Goal: Information Seeking & Learning: Learn about a topic

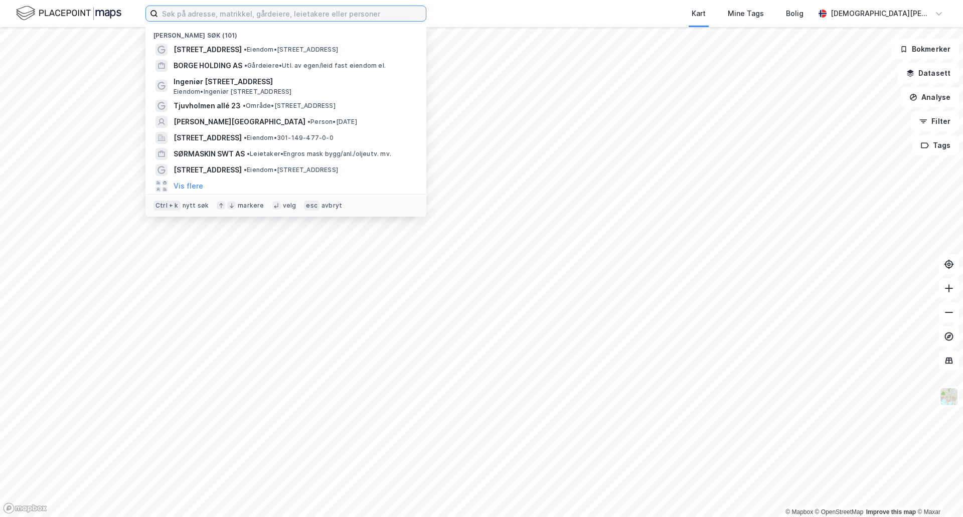
click at [172, 11] on input at bounding box center [292, 13] width 268 height 15
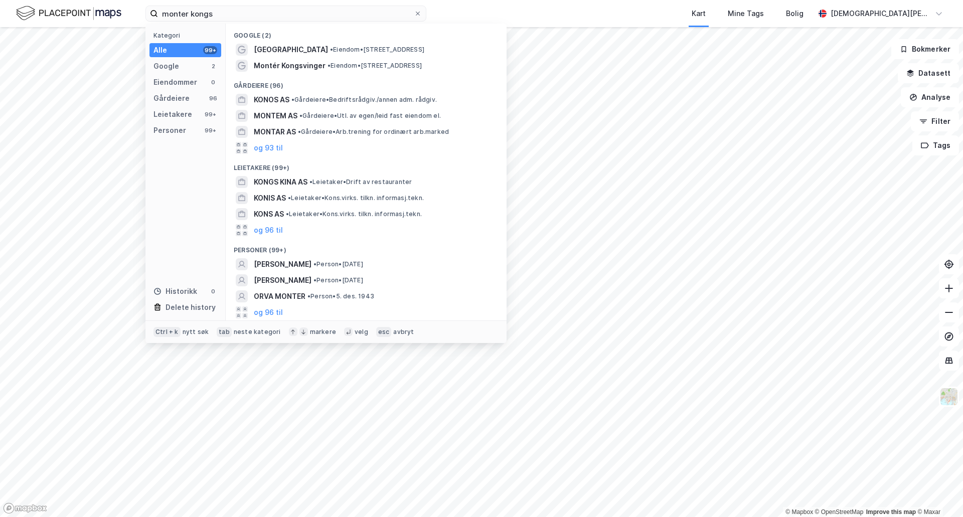
click at [314, 74] on div "Gårdeiere (96)" at bounding box center [366, 83] width 281 height 18
click at [313, 74] on div "Gårdeiere (96)" at bounding box center [366, 83] width 281 height 18
click at [313, 69] on span "Montér Kongsvinger" at bounding box center [290, 66] width 72 height 12
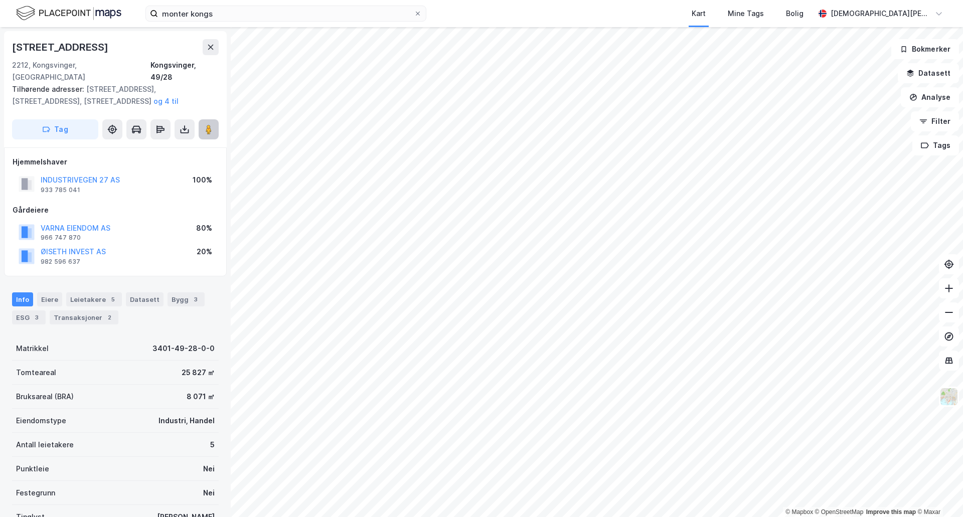
click at [209, 124] on image at bounding box center [209, 129] width 6 height 10
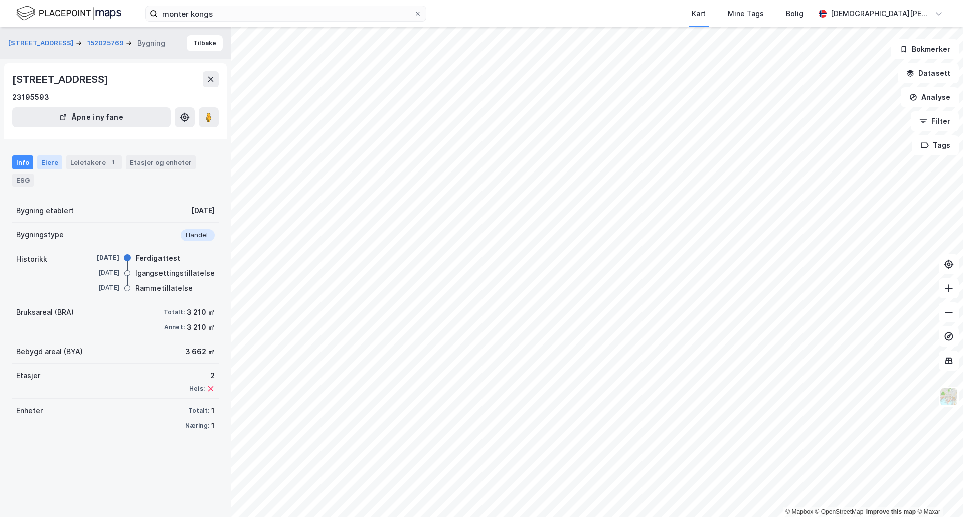
click at [56, 166] on div "Eiere" at bounding box center [49, 162] width 25 height 14
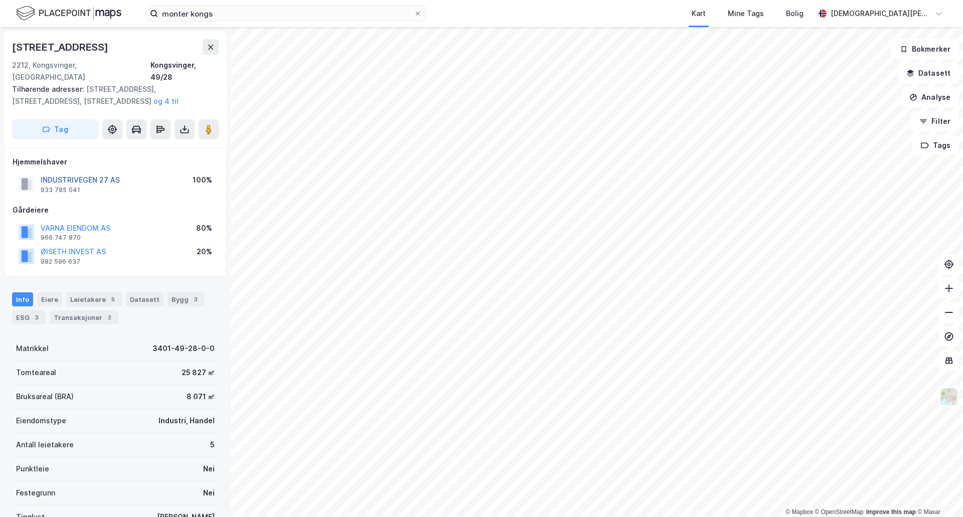
click at [0, 0] on button "INDUSTRIVEGEN 27 AS" at bounding box center [0, 0] width 0 height 0
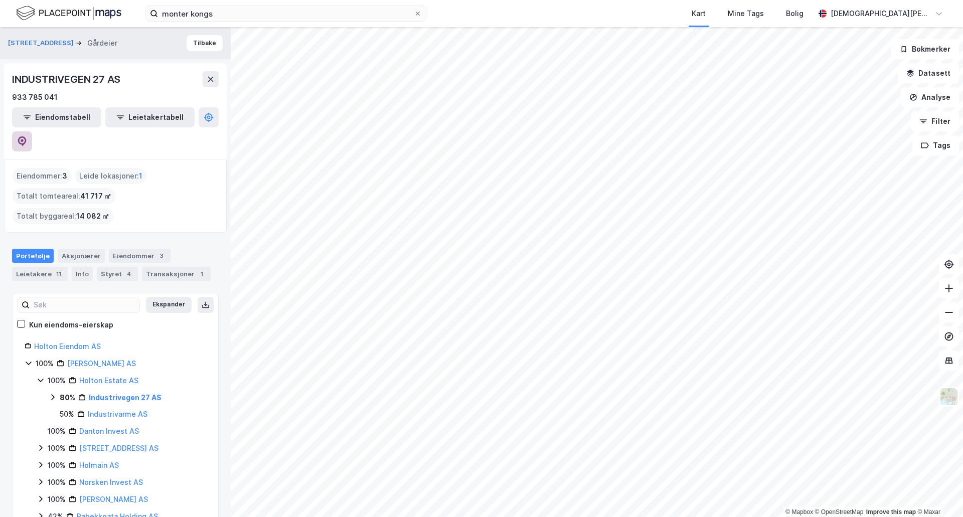
click at [32, 131] on button at bounding box center [22, 141] width 20 height 20
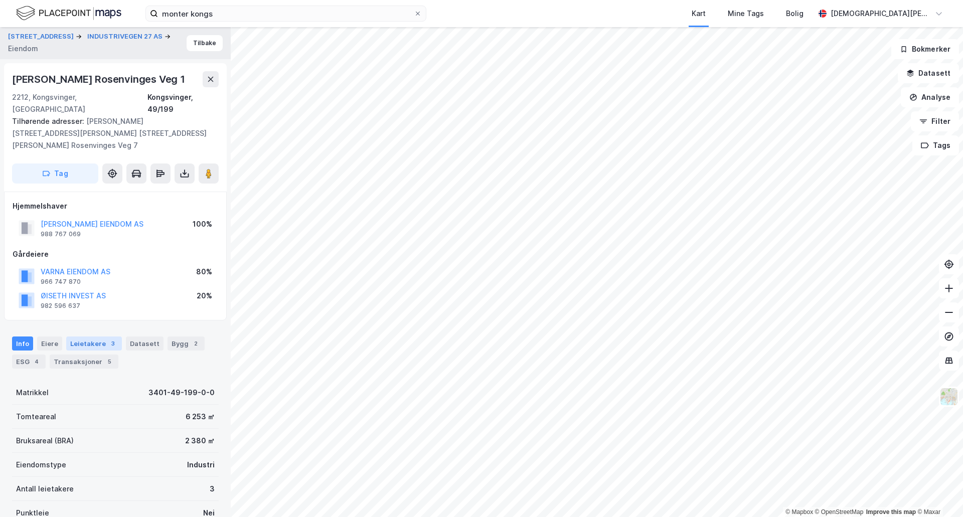
click at [93, 337] on div "Leietakere 3" at bounding box center [94, 344] width 56 height 14
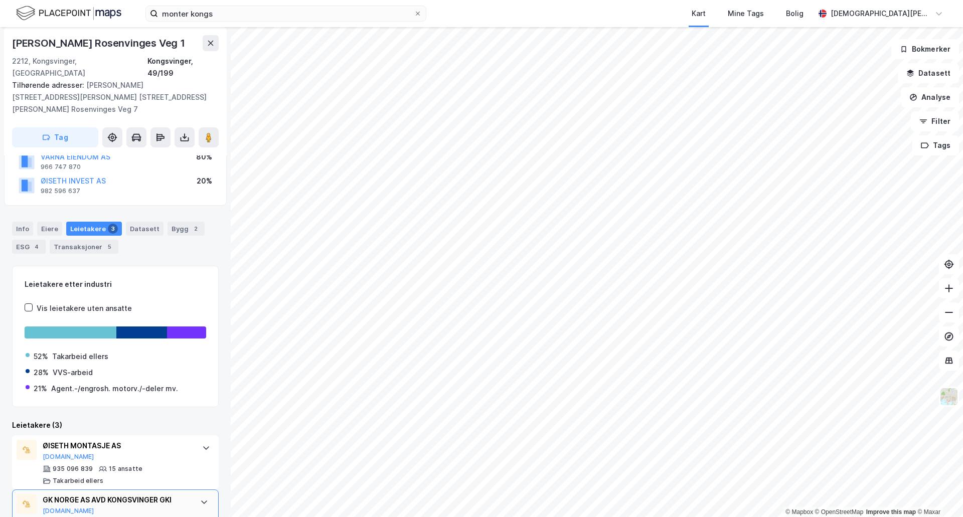
scroll to position [184, 0]
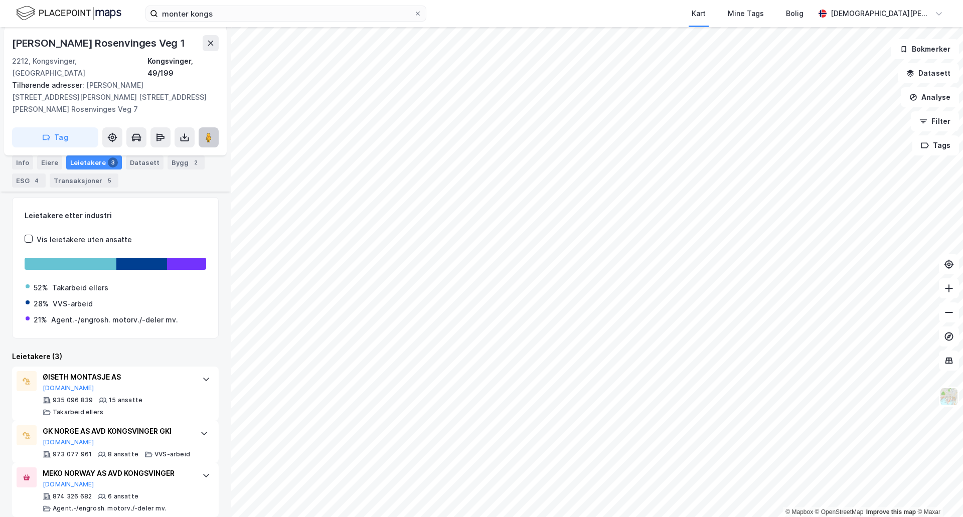
click at [217, 127] on button at bounding box center [209, 137] width 20 height 20
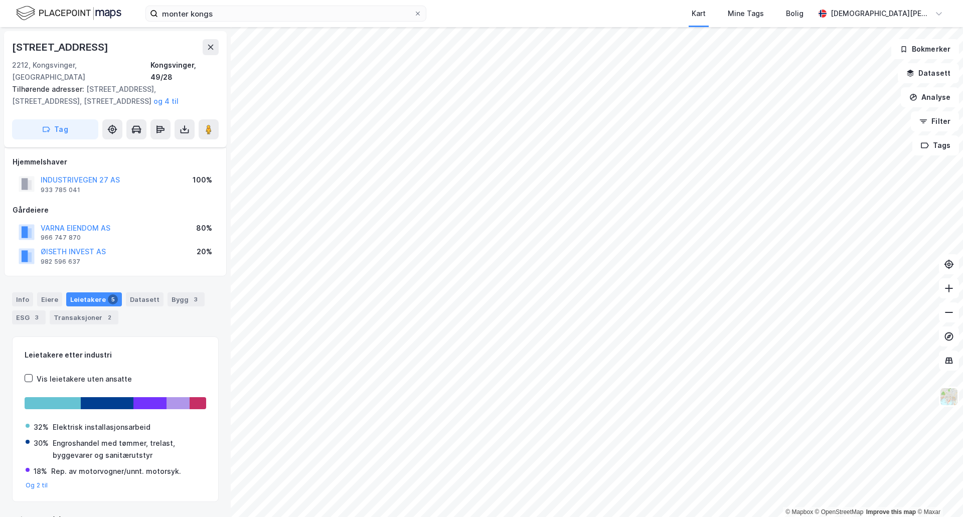
scroll to position [13, 0]
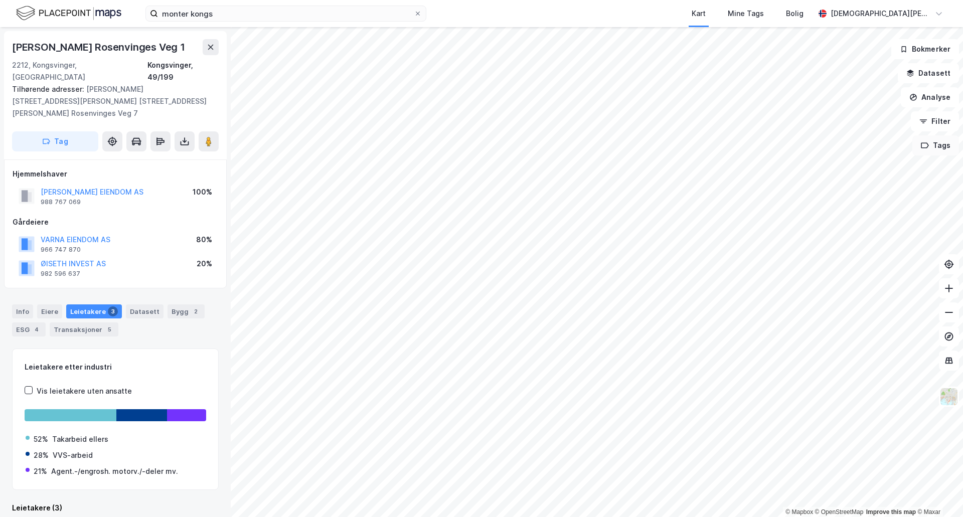
scroll to position [1, 0]
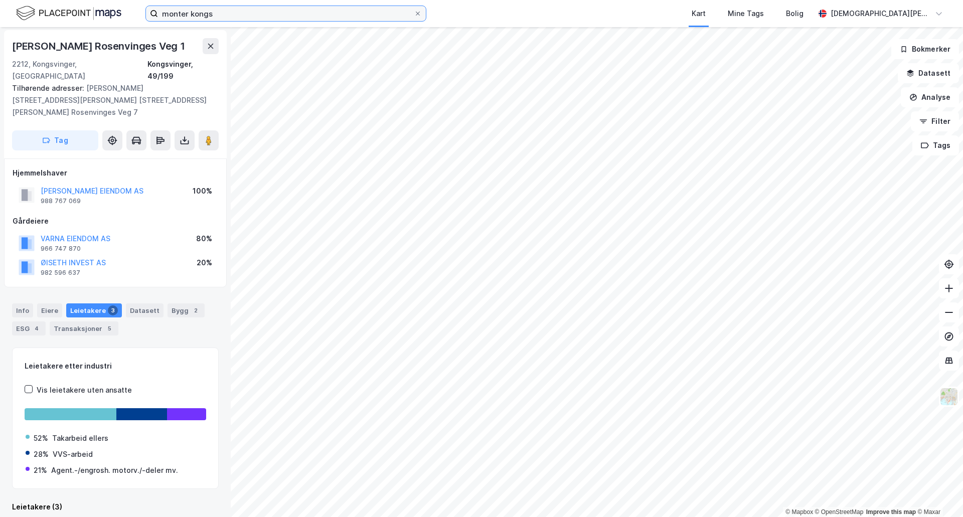
click at [240, 22] on div "monter kongs" at bounding box center [285, 14] width 281 height 16
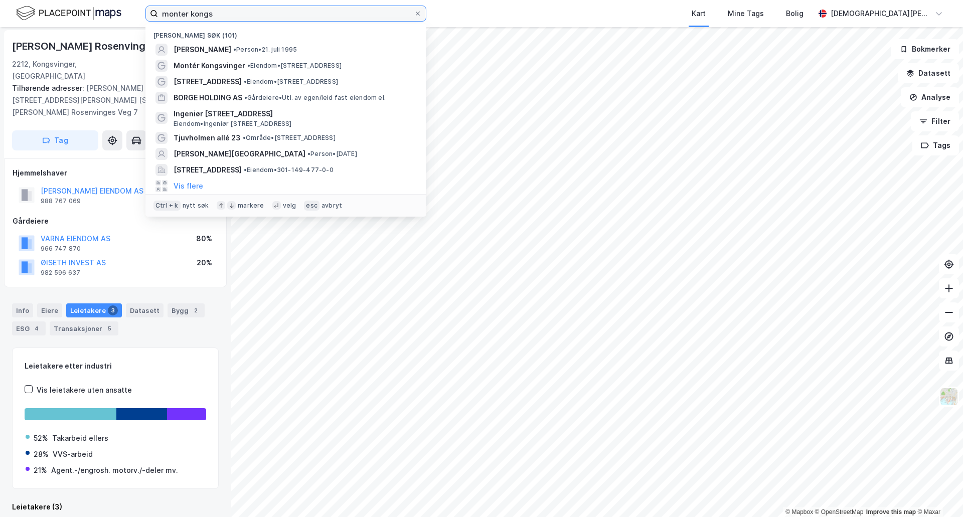
click at [239, 16] on input "monter kongs" at bounding box center [286, 13] width 256 height 15
click at [239, 15] on input "monter kongs" at bounding box center [286, 13] width 256 height 15
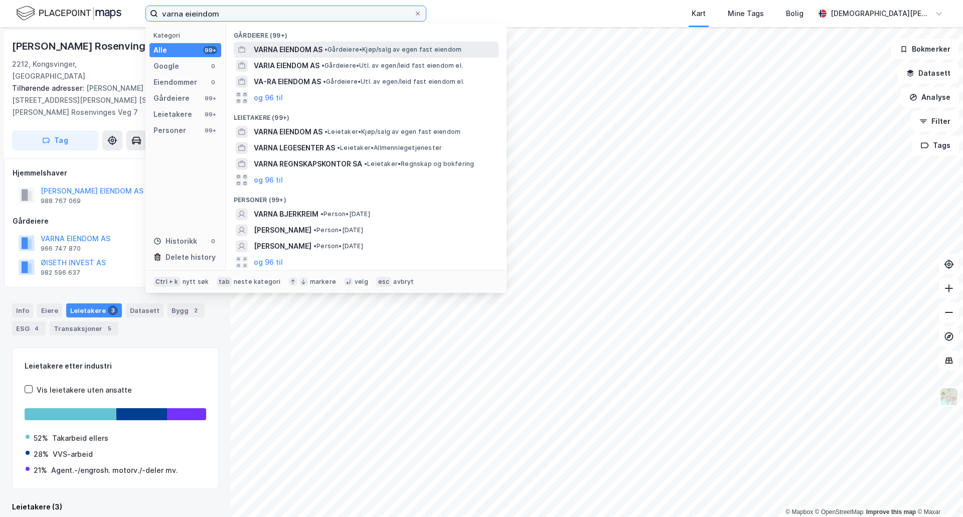
type input "varna eieindom"
click at [358, 49] on span "• Gårdeiere • Kjøp/salg av egen fast eiendom" at bounding box center [392, 50] width 137 height 8
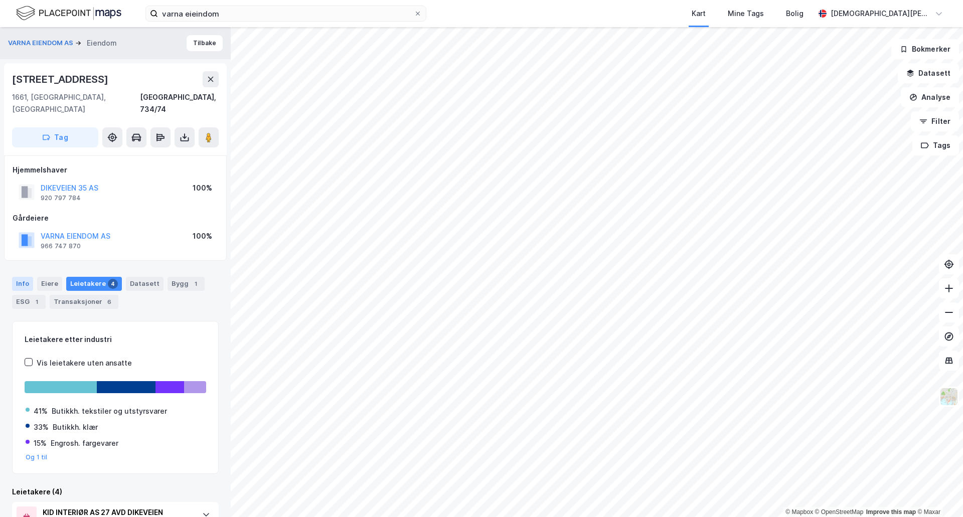
click at [25, 277] on div "Info" at bounding box center [22, 284] width 21 height 14
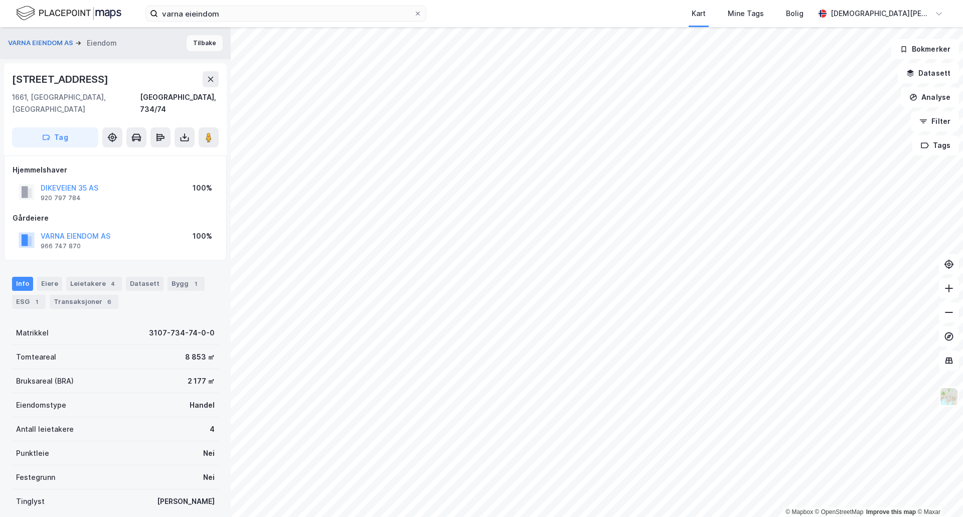
click at [198, 45] on button "Tilbake" at bounding box center [205, 43] width 36 height 16
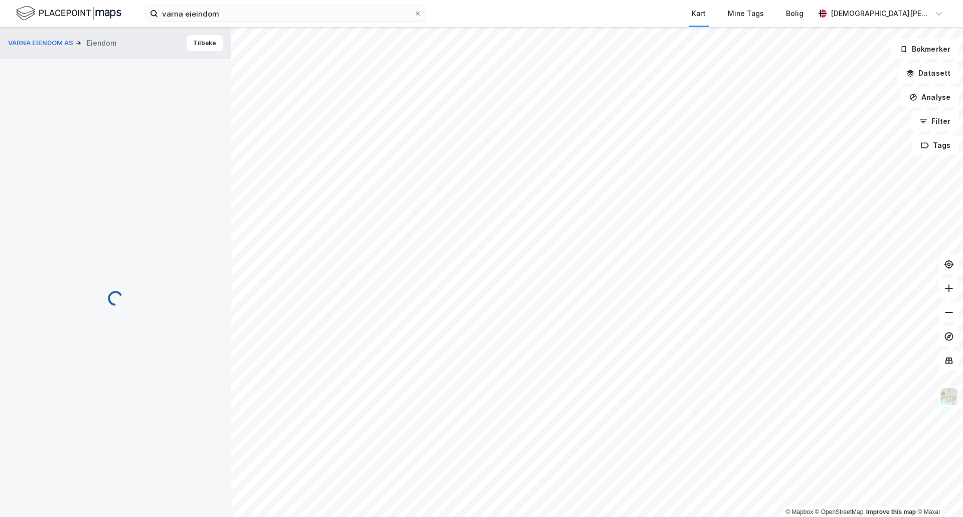
scroll to position [2, 0]
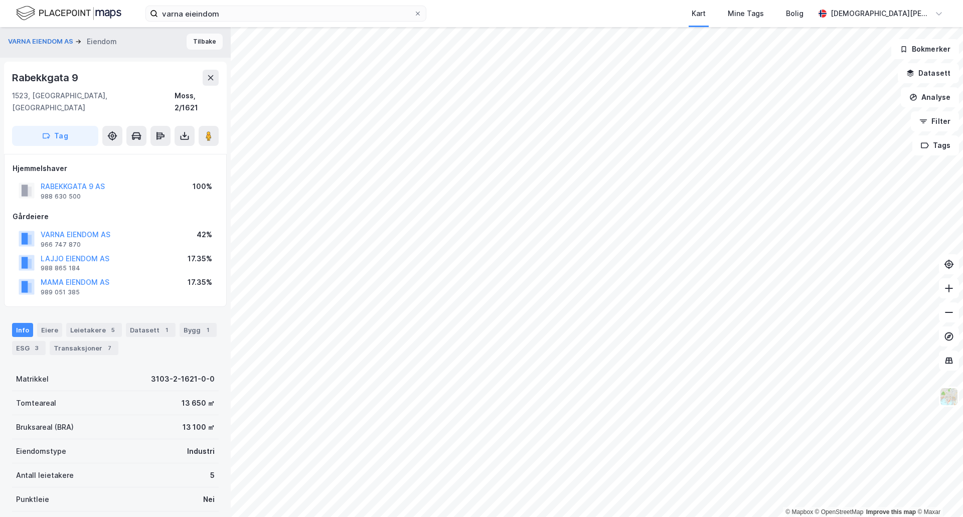
click at [198, 46] on button "Tilbake" at bounding box center [205, 42] width 36 height 16
click at [108, 325] on div "5" at bounding box center [113, 330] width 10 height 10
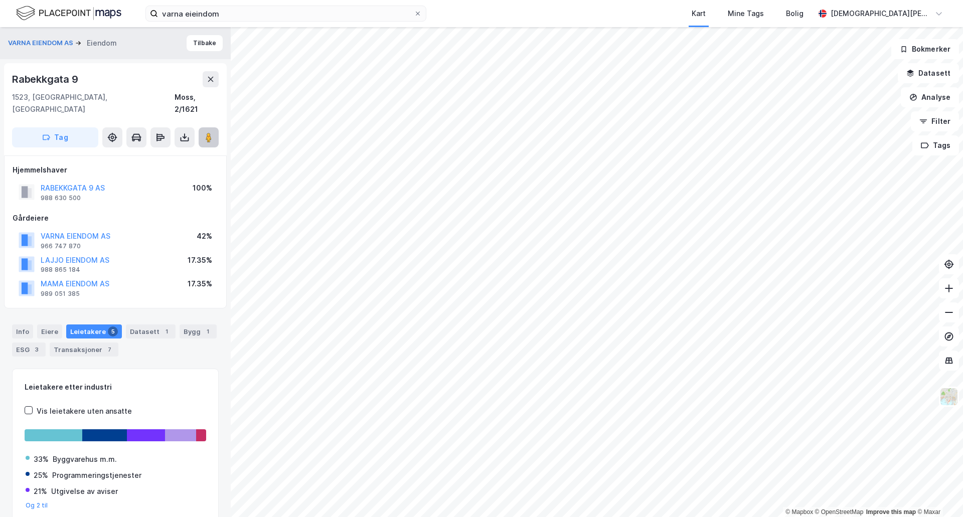
click at [213, 132] on button at bounding box center [209, 137] width 20 height 20
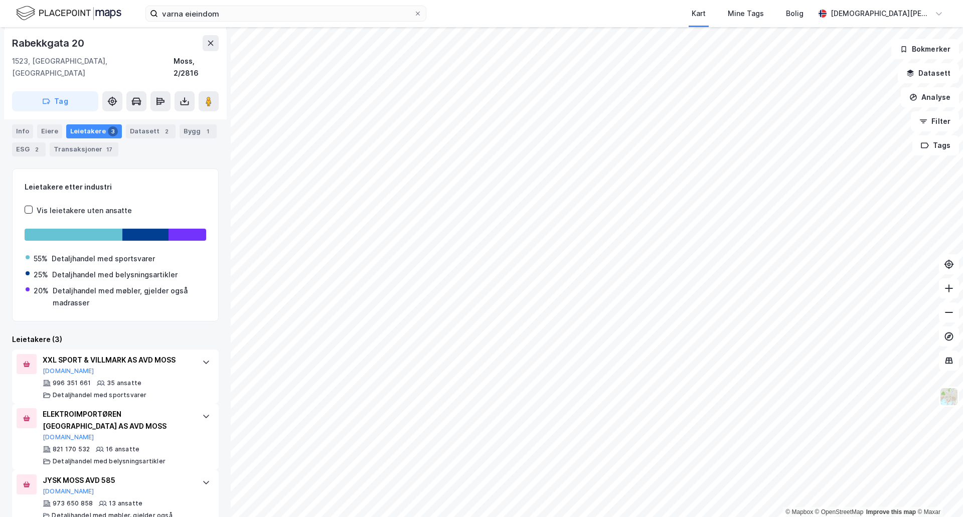
scroll to position [135, 0]
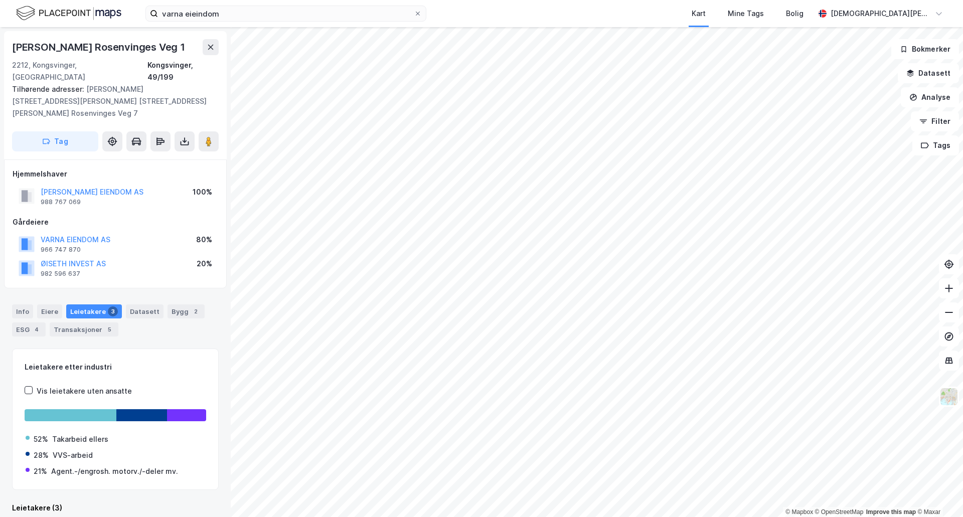
scroll to position [1, 0]
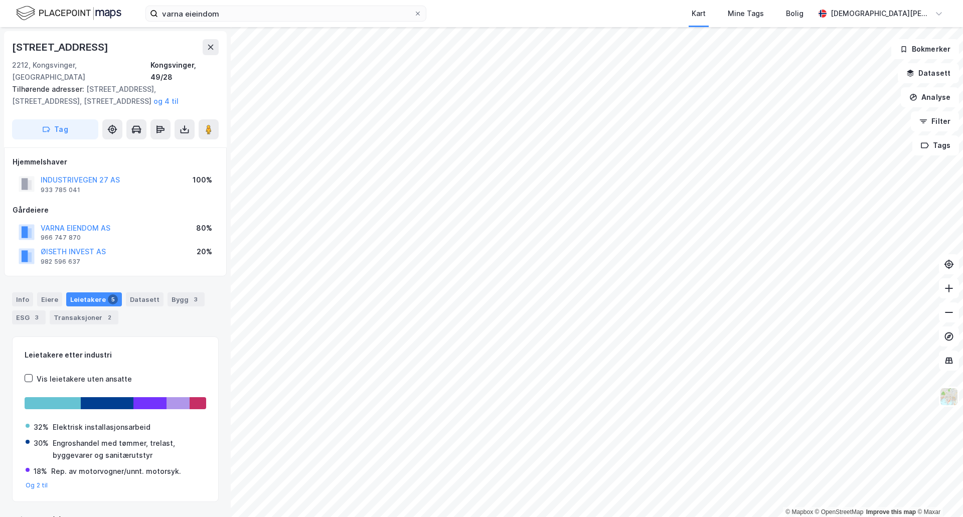
scroll to position [1, 0]
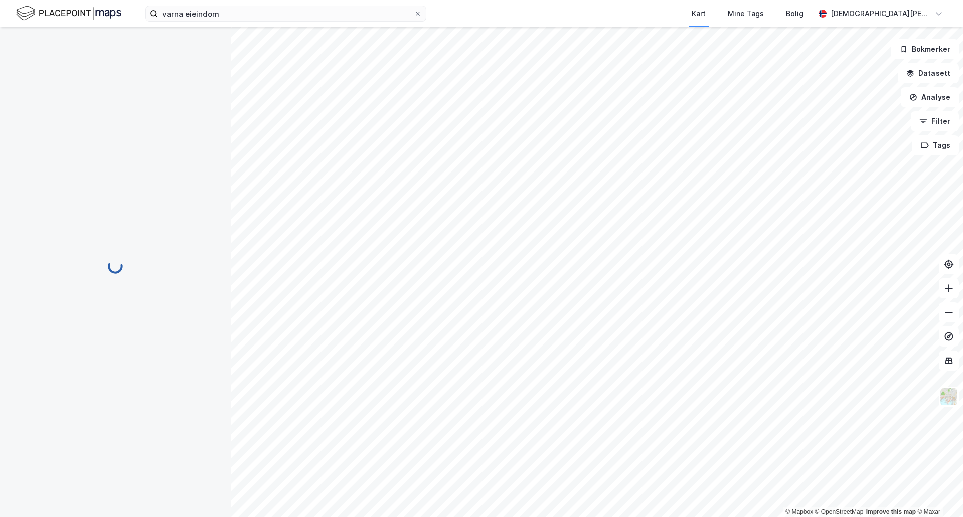
scroll to position [1, 0]
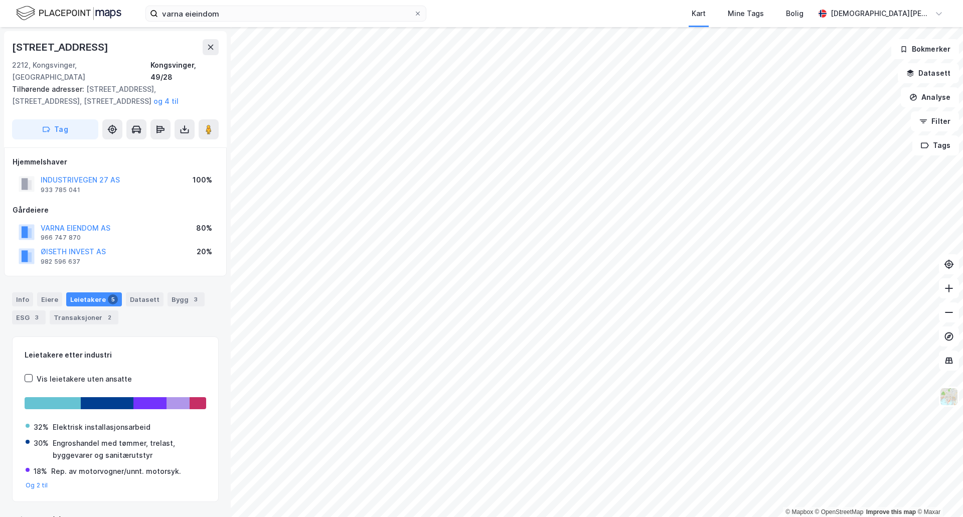
click at [158, 309] on div "Info [PERSON_NAME] 5 Datasett Bygg 3 ESG 3 Transaksjoner 2" at bounding box center [115, 308] width 207 height 32
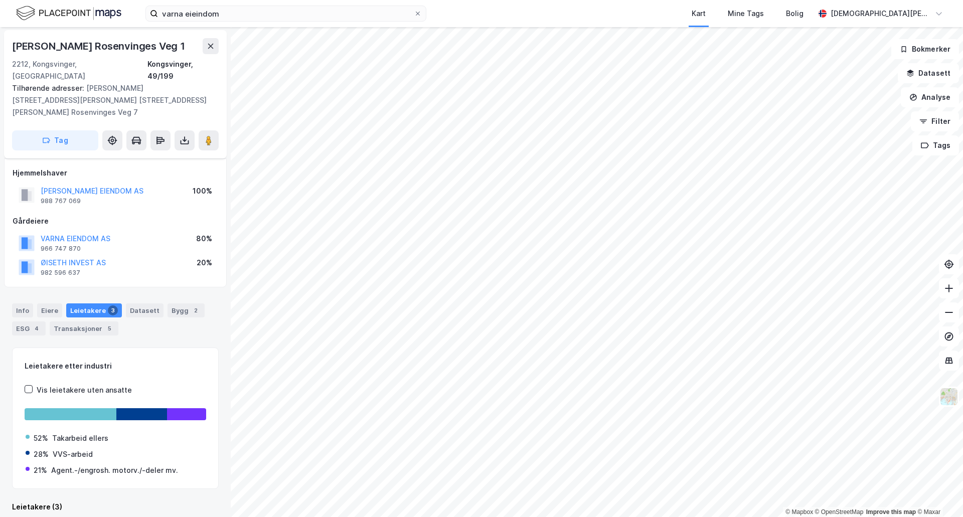
scroll to position [151, 0]
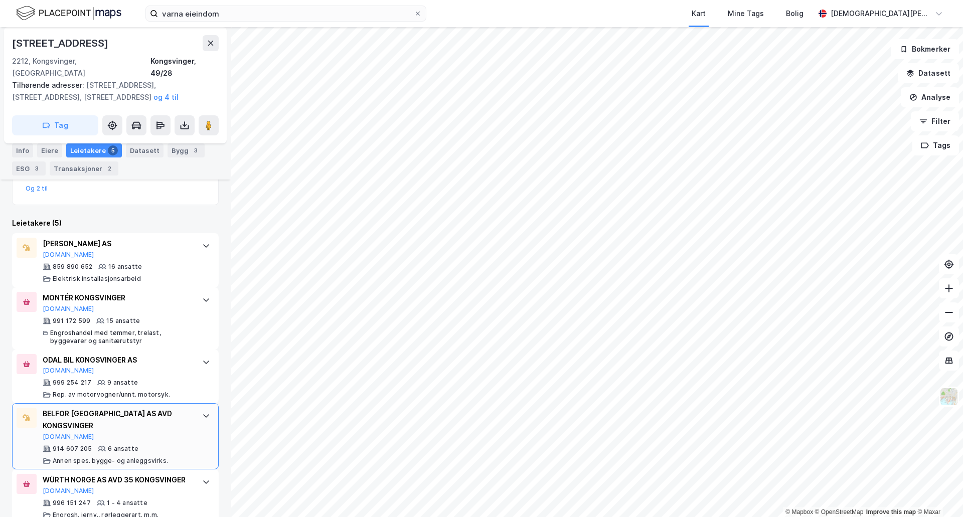
scroll to position [304, 0]
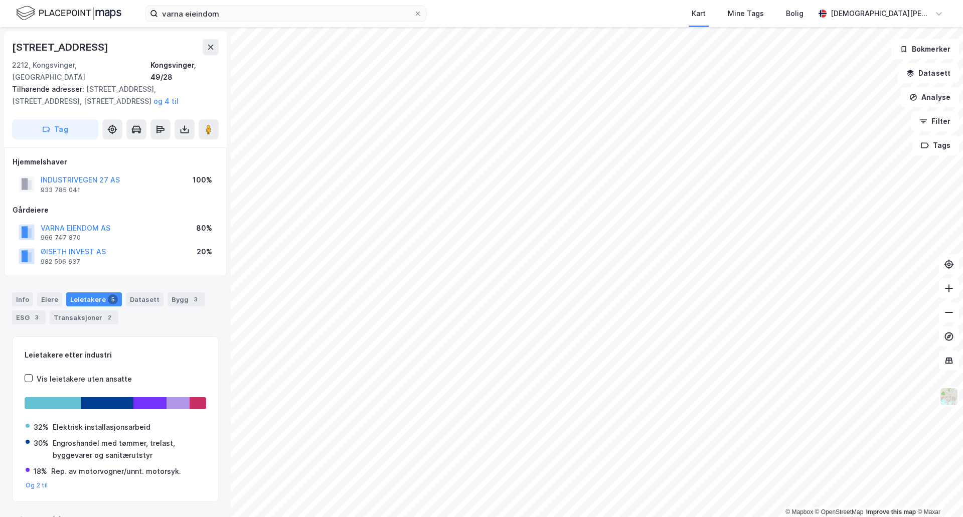
scroll to position [1, 0]
click at [193, 292] on div "Bygg 3" at bounding box center [186, 299] width 37 height 14
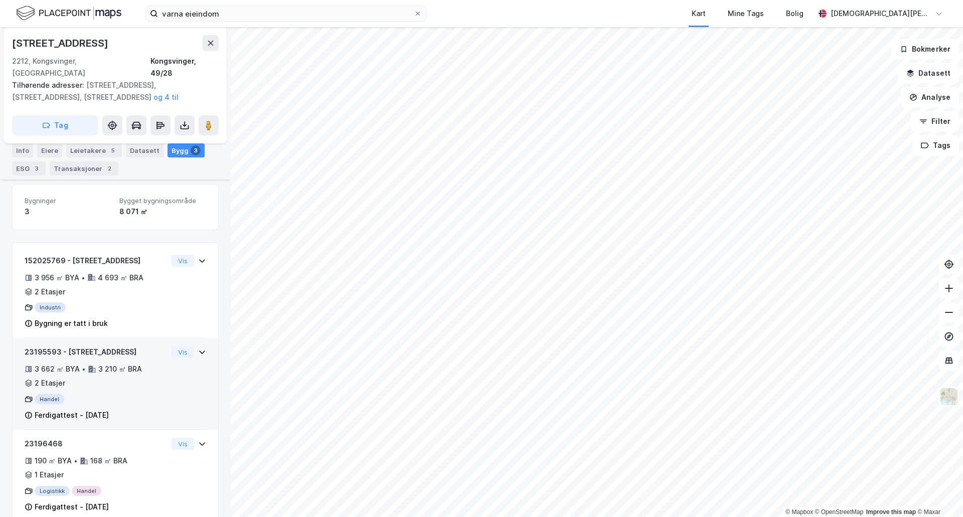
scroll to position [161, 0]
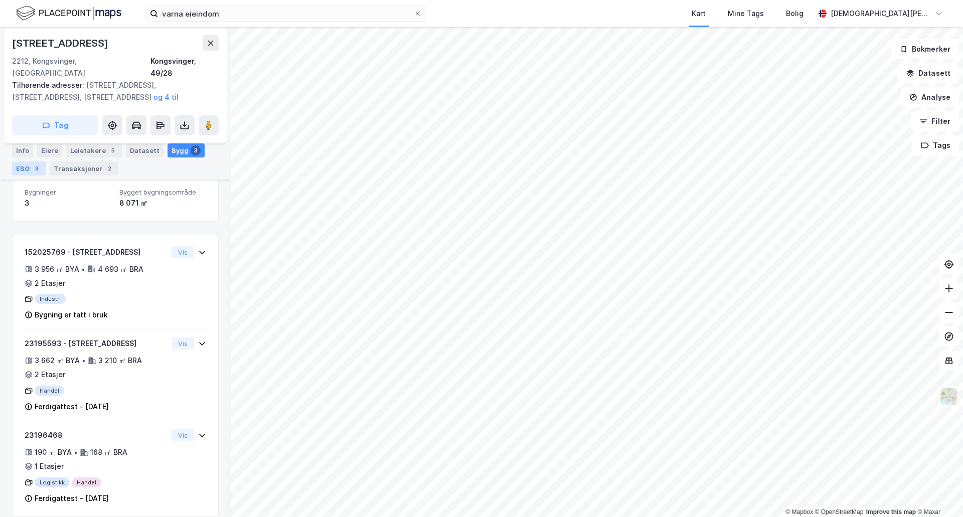
click at [37, 170] on div "3" at bounding box center [37, 168] width 10 height 10
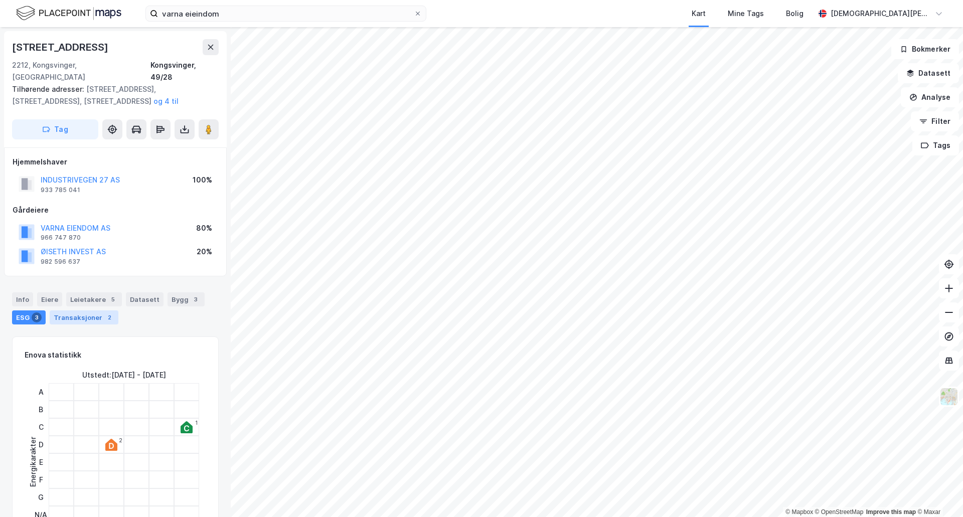
click at [73, 310] on div "Transaksjoner 2" at bounding box center [84, 317] width 69 height 14
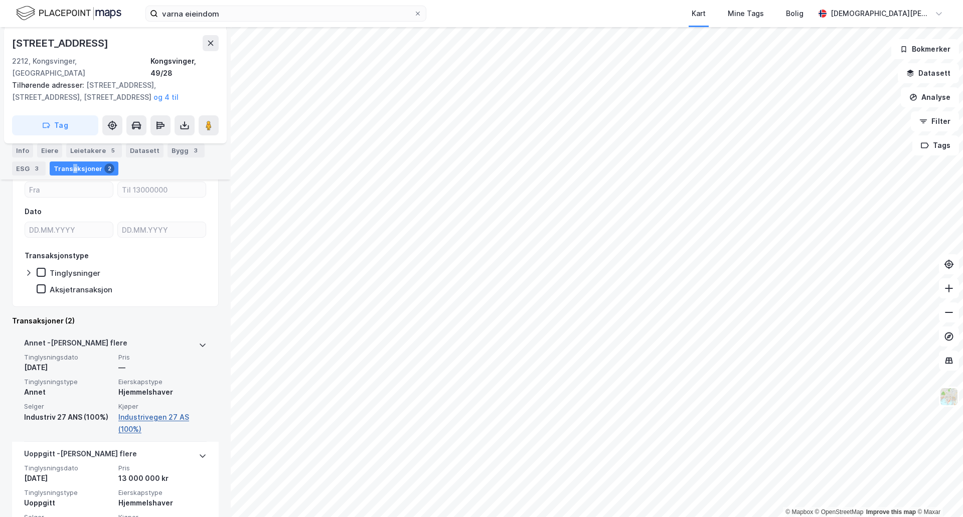
scroll to position [205, 0]
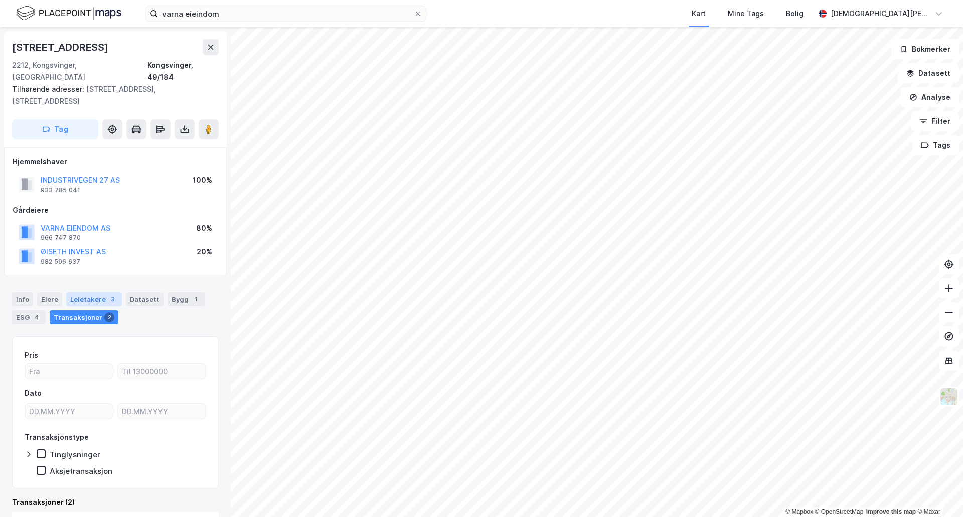
click at [99, 292] on div "Leietakere 3" at bounding box center [94, 299] width 56 height 14
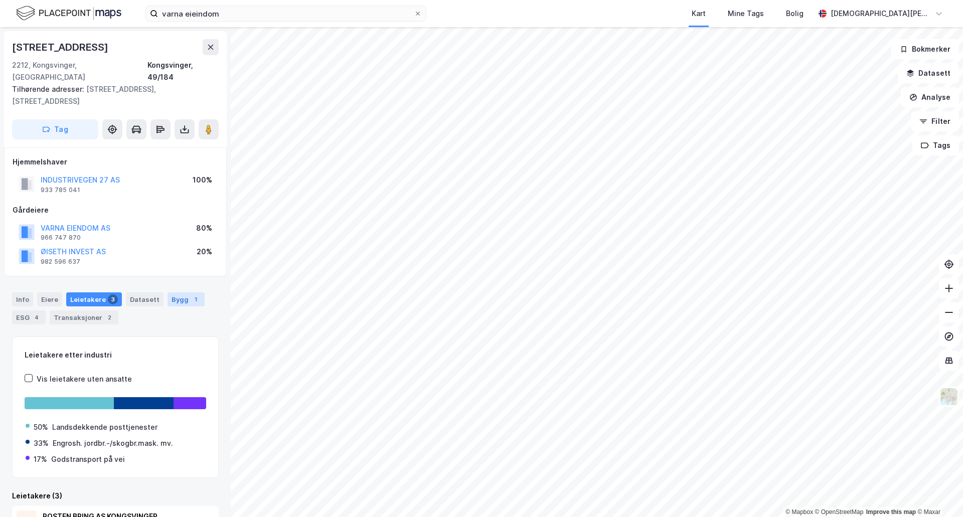
click at [175, 292] on div "Bygg 1" at bounding box center [186, 299] width 37 height 14
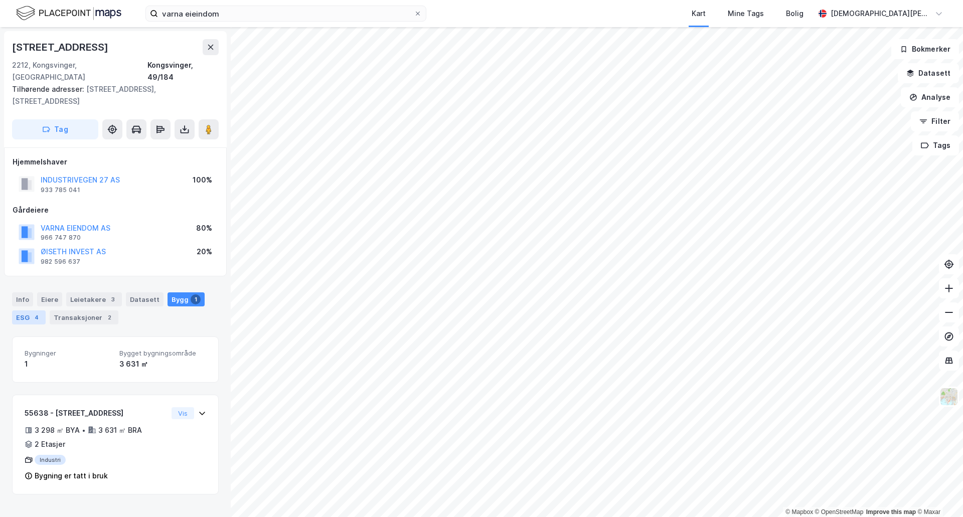
click at [43, 310] on div "ESG 4" at bounding box center [29, 317] width 34 height 14
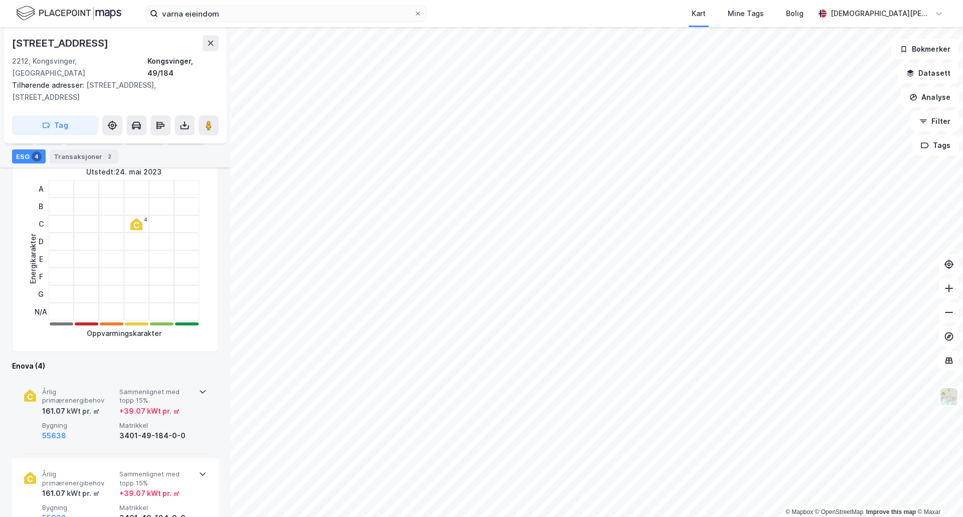
scroll to position [251, 0]
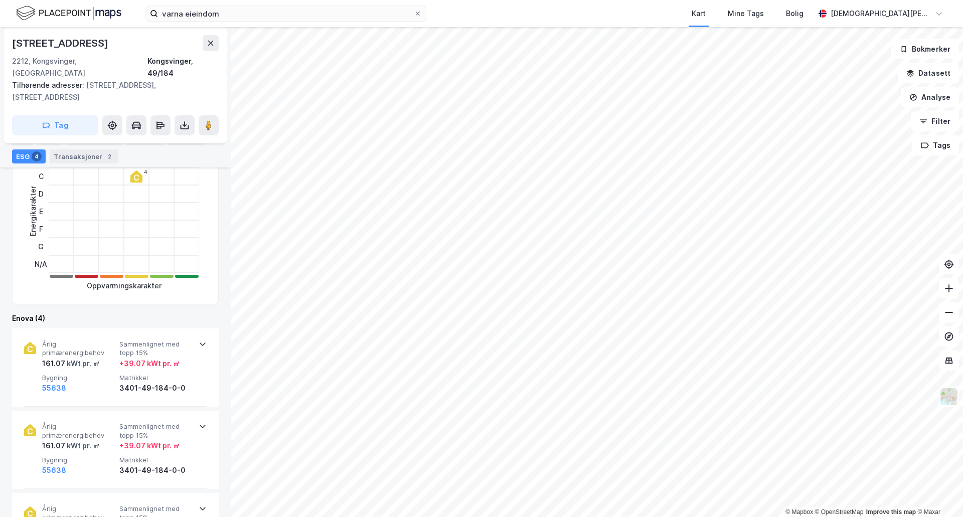
click at [280, 124] on div "© Mapbox © OpenStreetMap Improve this map © Maxar [STREET_ADDRESS][GEOGRAPHIC_D…" at bounding box center [481, 272] width 963 height 490
click at [214, 115] on button at bounding box center [209, 125] width 20 height 20
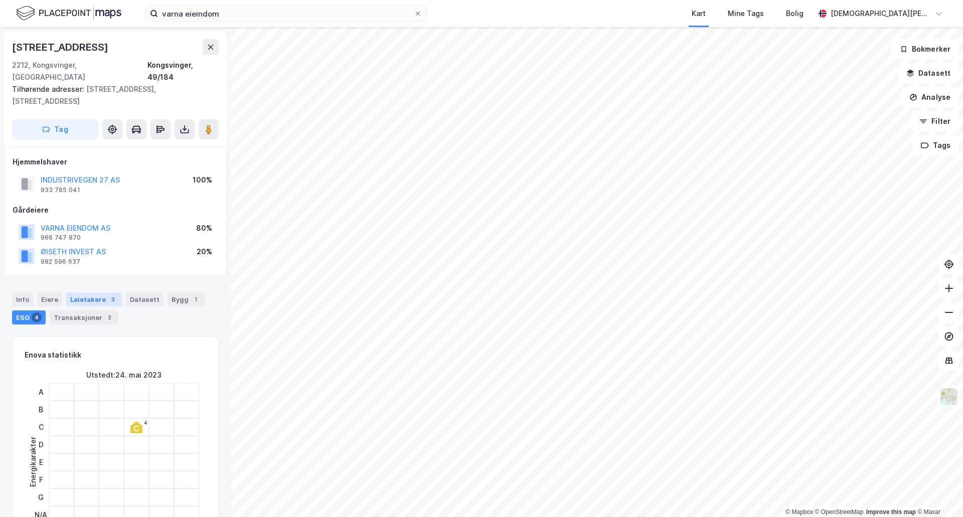
click at [82, 292] on div "Leietakere 3" at bounding box center [94, 299] width 56 height 14
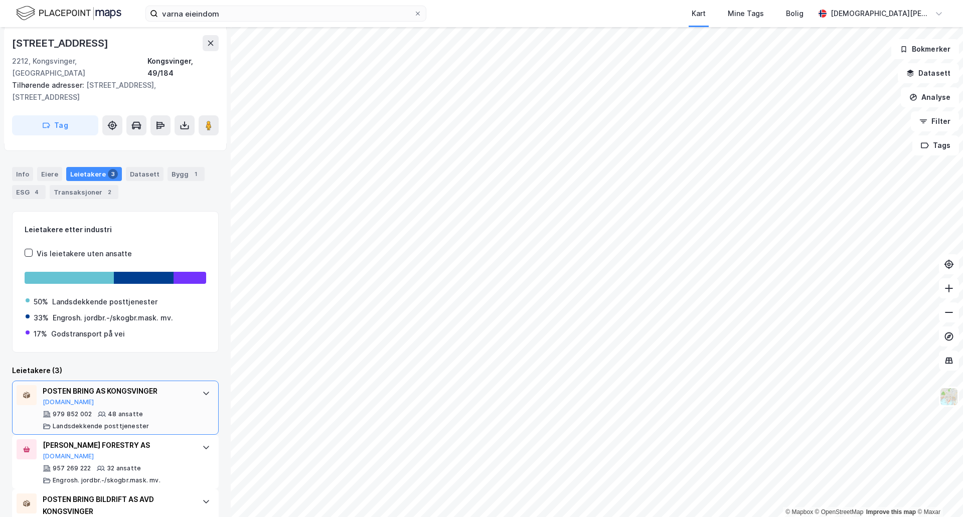
scroll to position [151, 0]
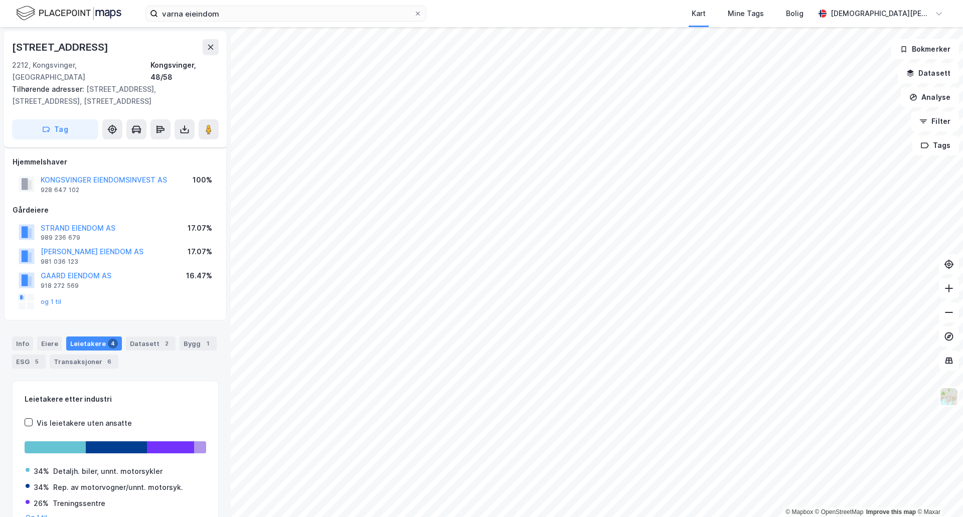
scroll to position [270, 0]
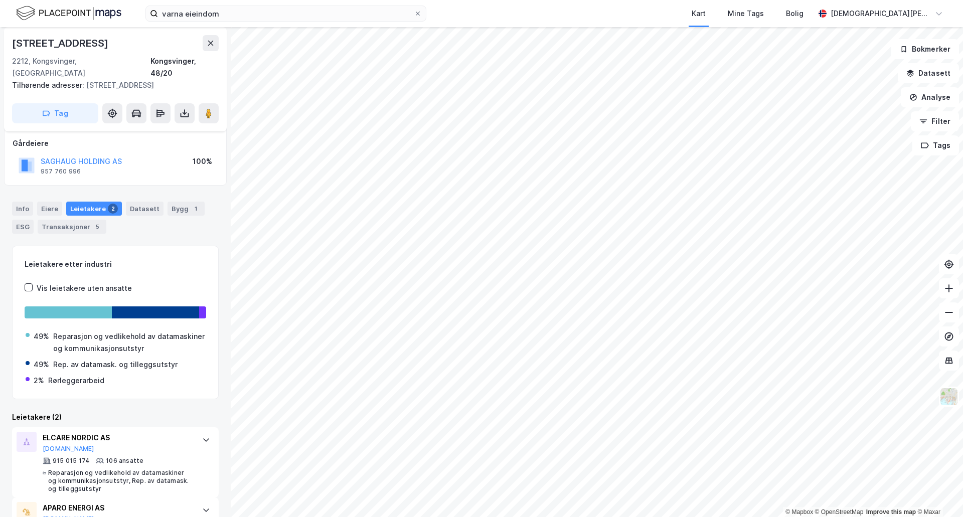
scroll to position [89, 0]
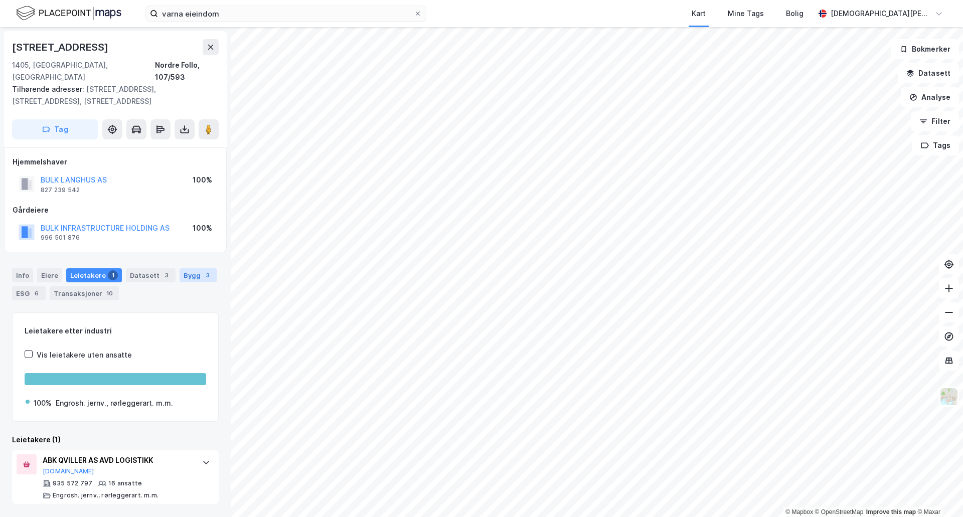
click at [189, 268] on div "Bygg 3" at bounding box center [198, 275] width 37 height 14
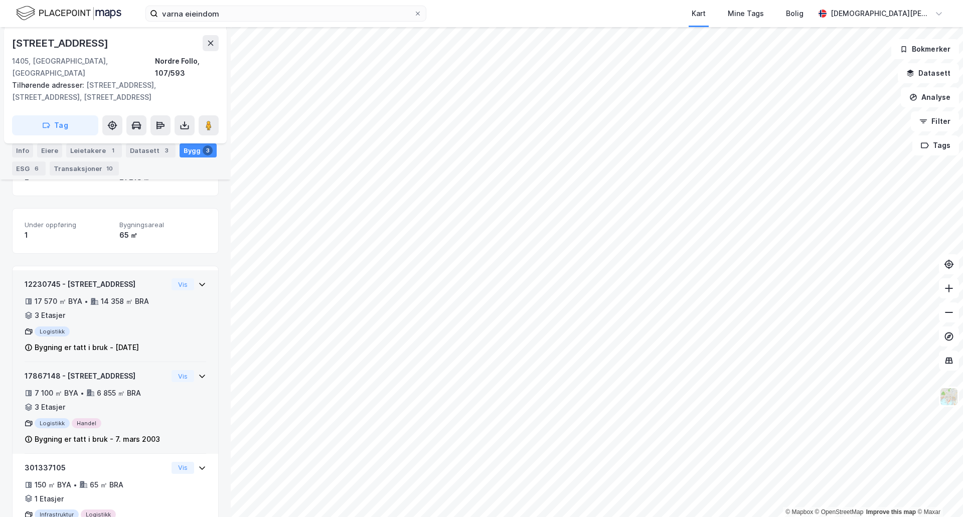
scroll to position [195, 0]
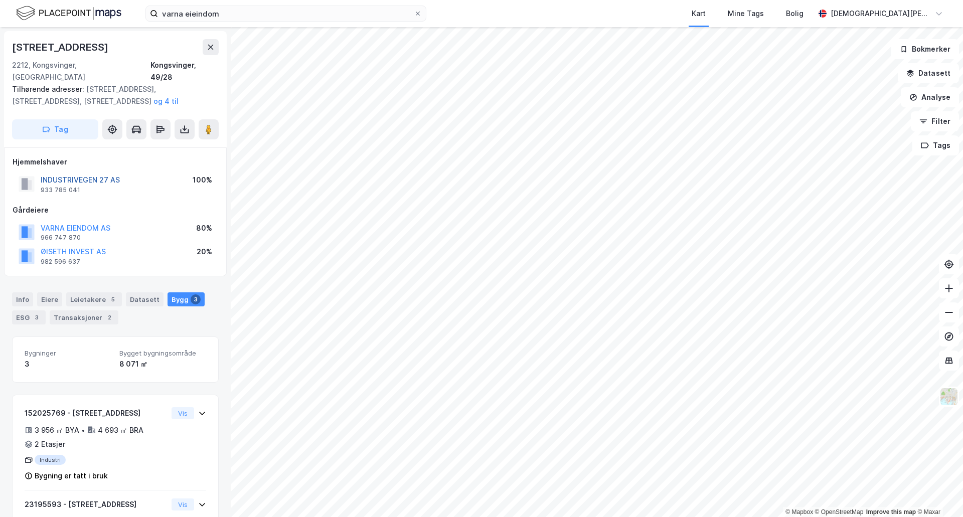
click at [0, 0] on button "INDUSTRIVEGEN 27 AS" at bounding box center [0, 0] width 0 height 0
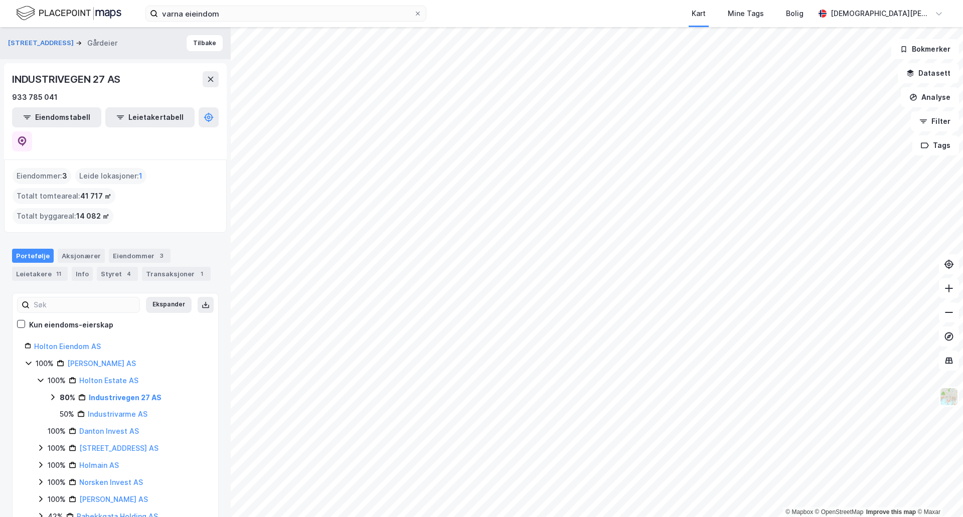
click at [50, 393] on icon at bounding box center [53, 397] width 8 height 8
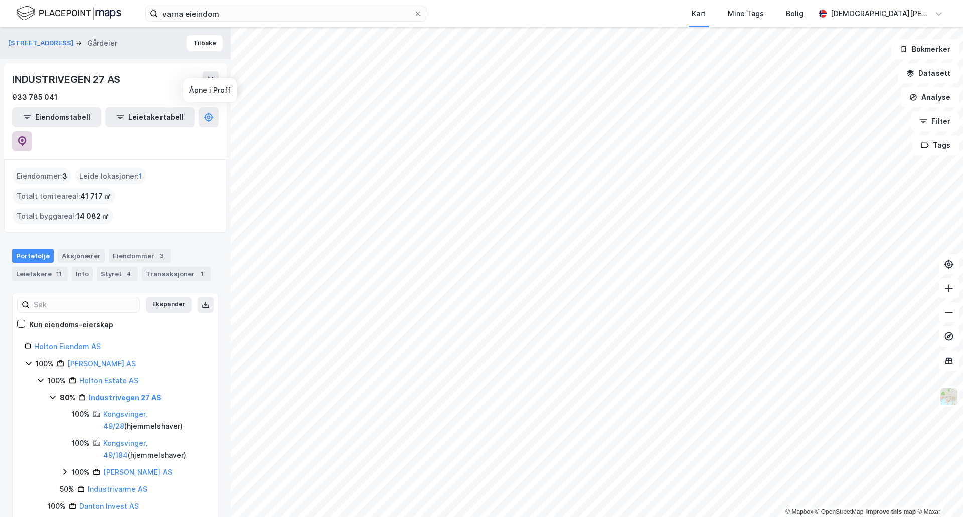
click at [27, 136] on icon at bounding box center [22, 141] width 10 height 10
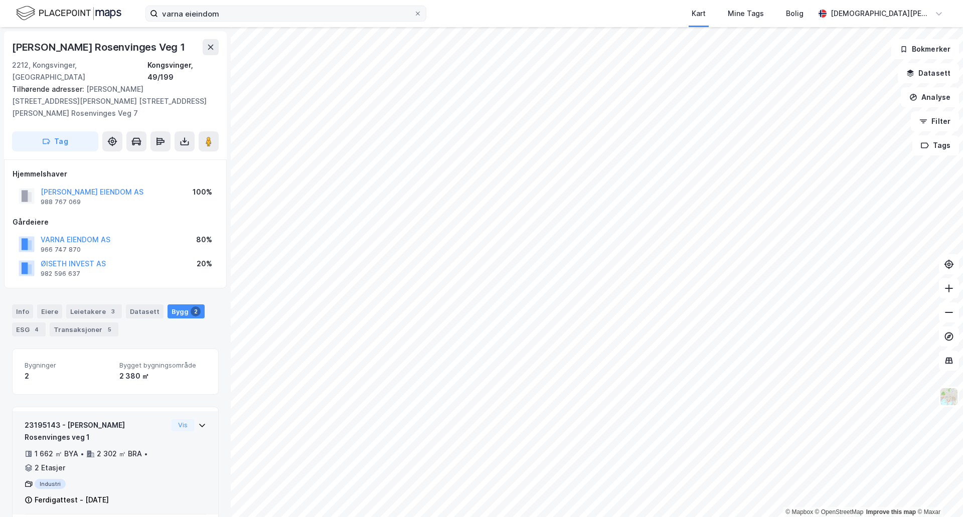
scroll to position [1, 0]
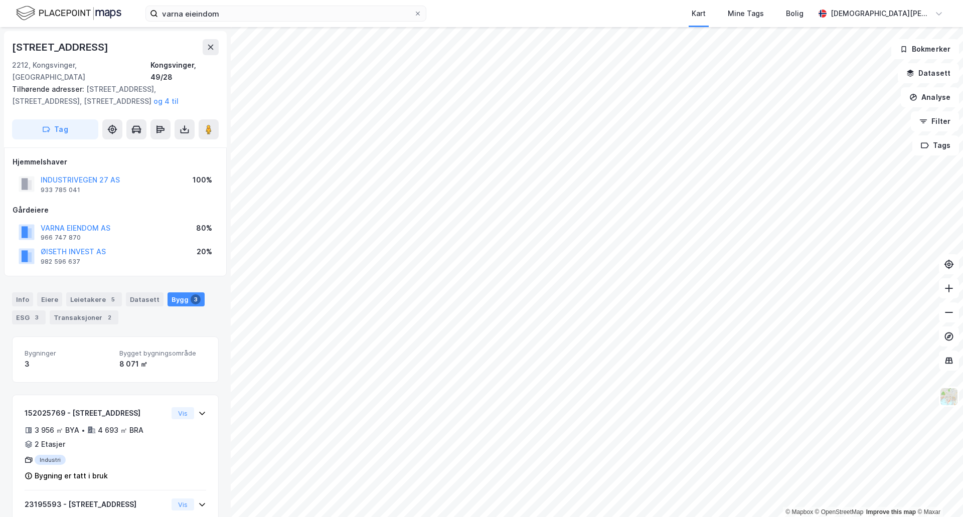
scroll to position [1, 0]
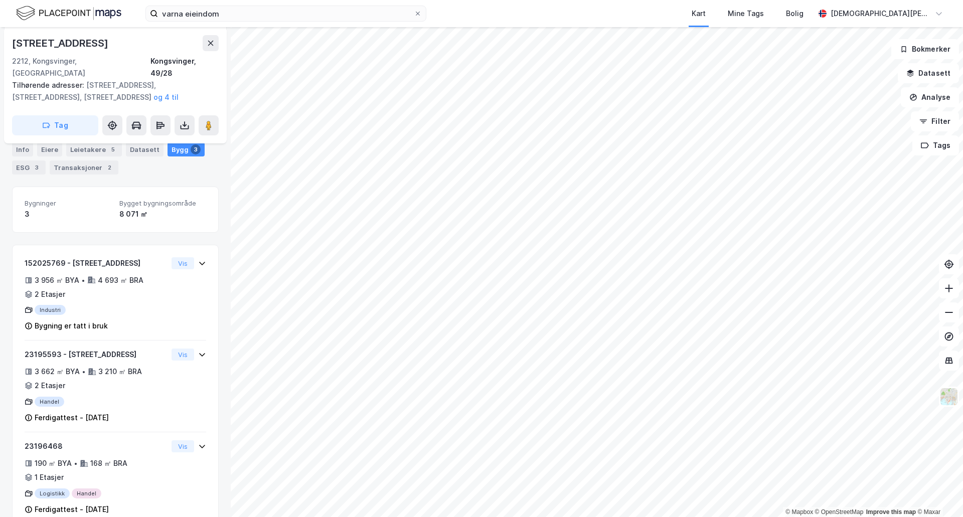
scroll to position [161, 0]
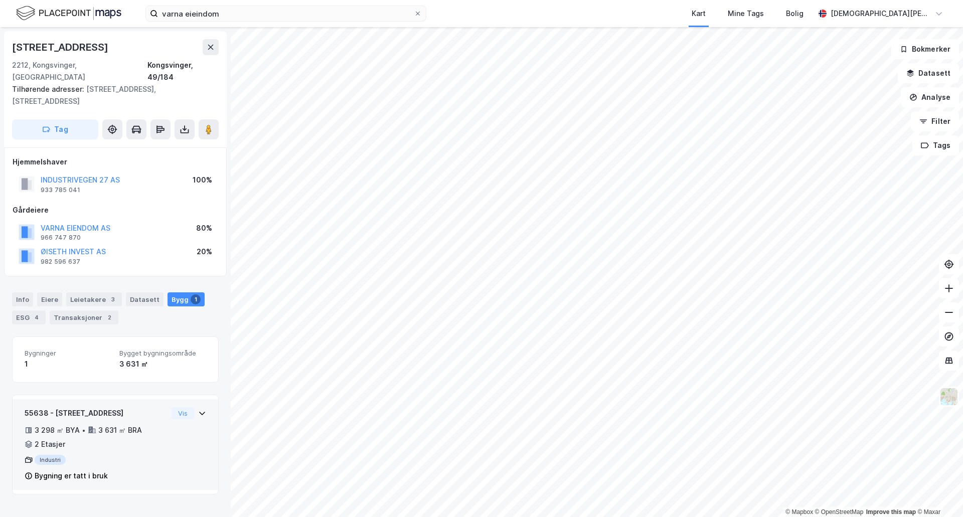
click at [152, 424] on div "3 298 ㎡ BYA • 3 631 ㎡ BRA • 2 Etasjer" at bounding box center [96, 437] width 143 height 26
click at [162, 412] on div "55638 - Industrivegen 11 3 298 ㎡ BYA • 3 631 ㎡ BRA • 2 Etasjer Industri Bygning…" at bounding box center [116, 448] width 182 height 83
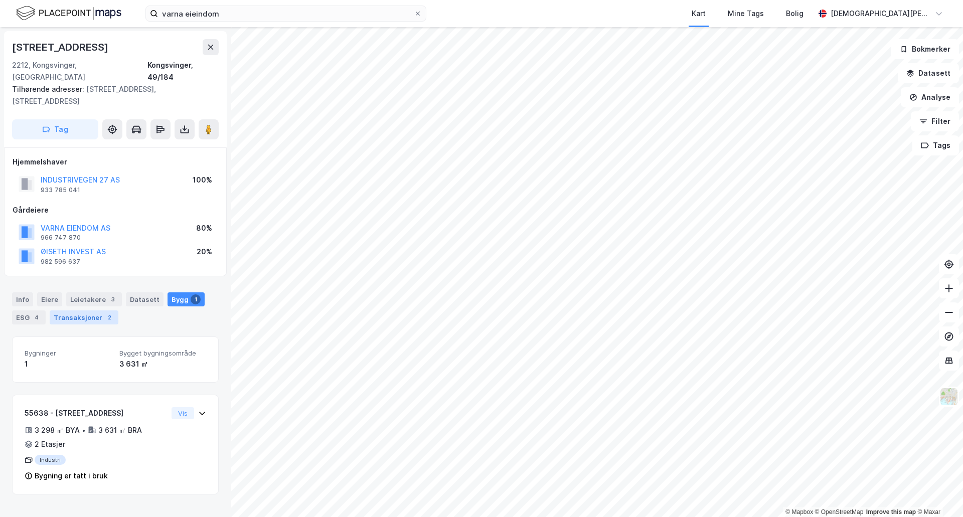
click at [73, 310] on div "Transaksjoner 2" at bounding box center [84, 317] width 69 height 14
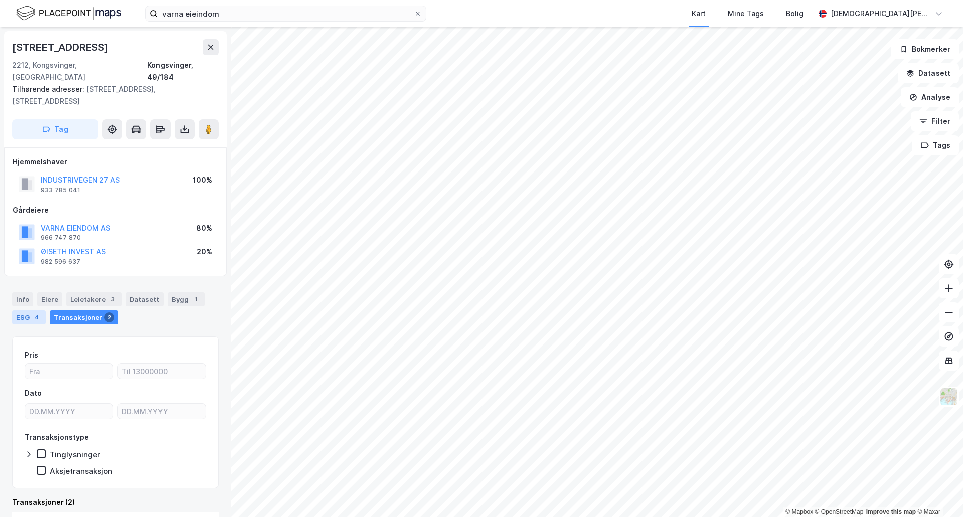
click at [35, 312] on div "4" at bounding box center [37, 317] width 10 height 10
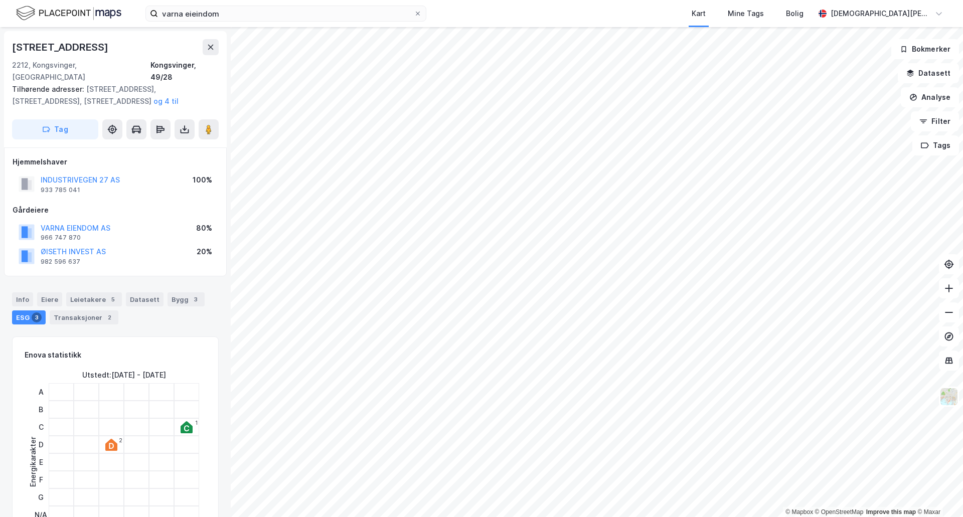
scroll to position [3, 0]
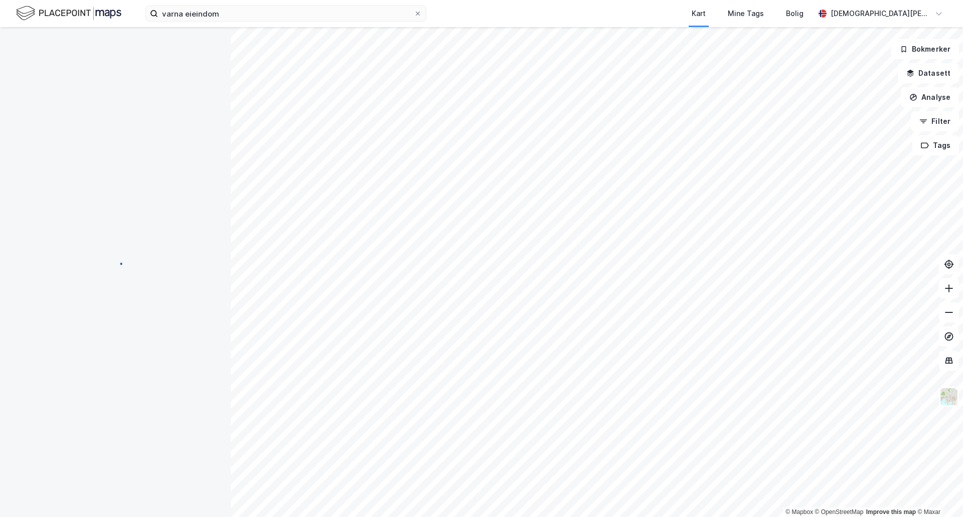
scroll to position [3, 0]
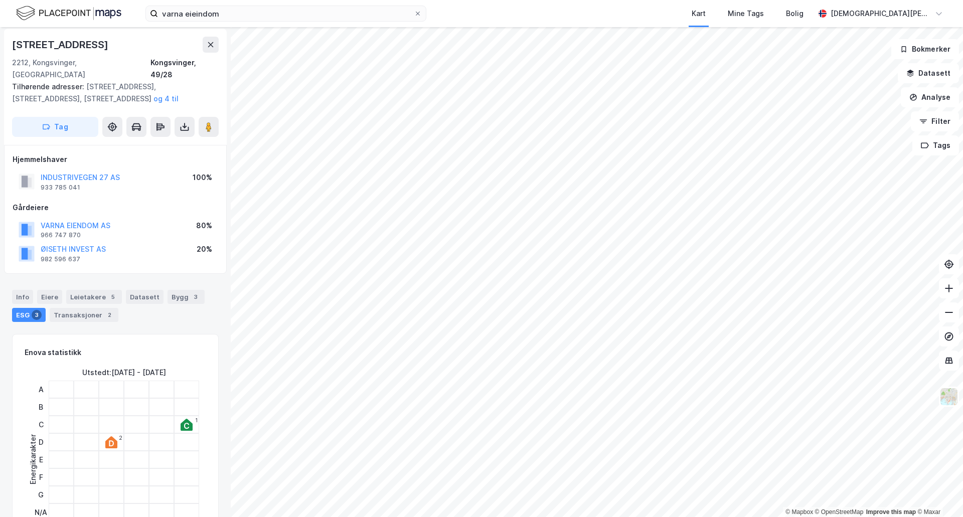
scroll to position [3, 0]
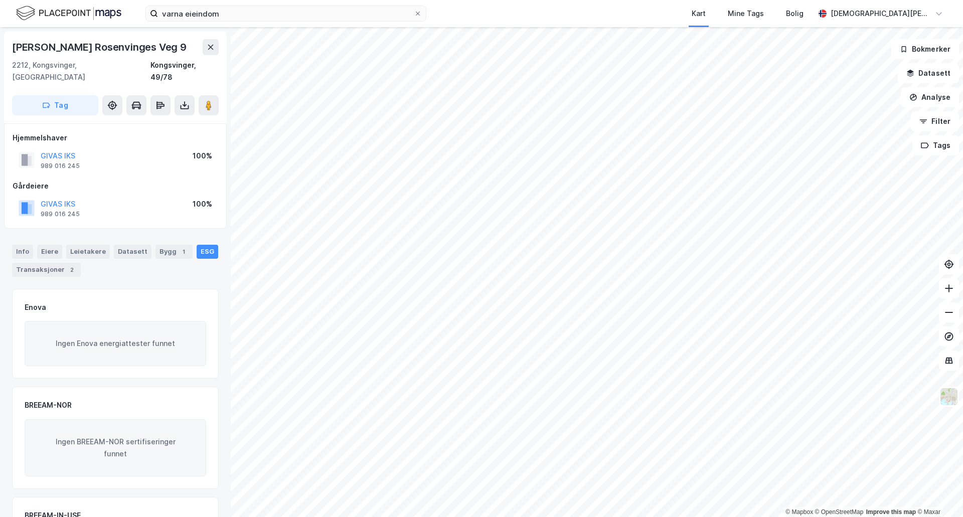
scroll to position [3, 0]
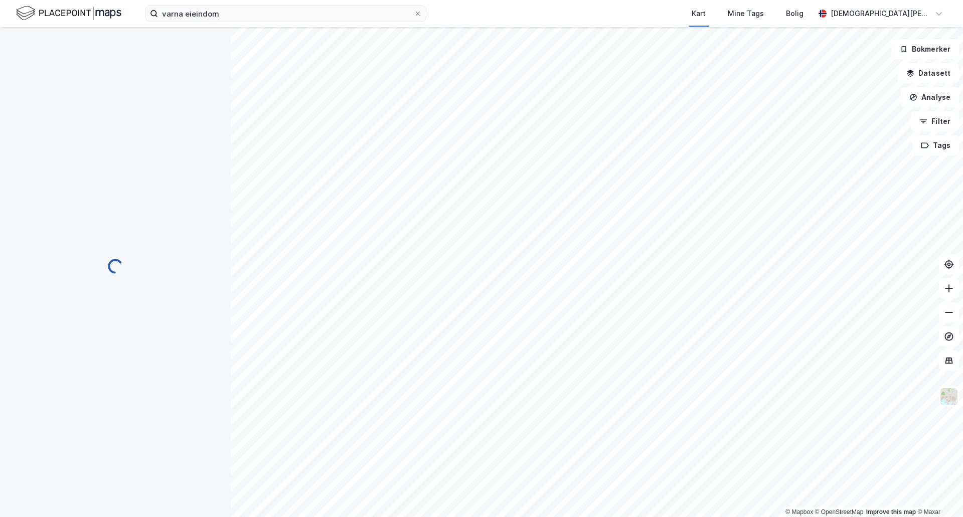
scroll to position [3, 0]
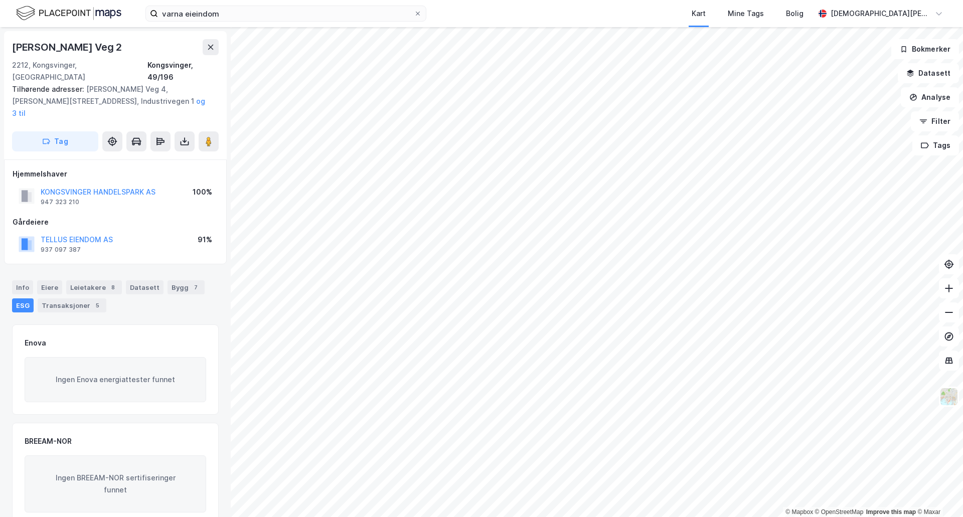
scroll to position [3, 0]
click at [208, 134] on image at bounding box center [209, 139] width 6 height 10
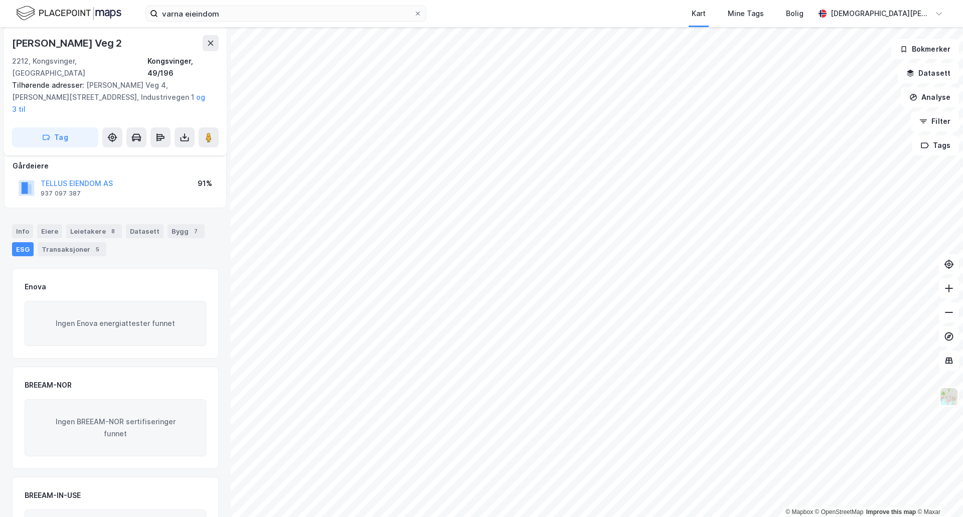
scroll to position [106, 0]
